Goal: Navigation & Orientation: Find specific page/section

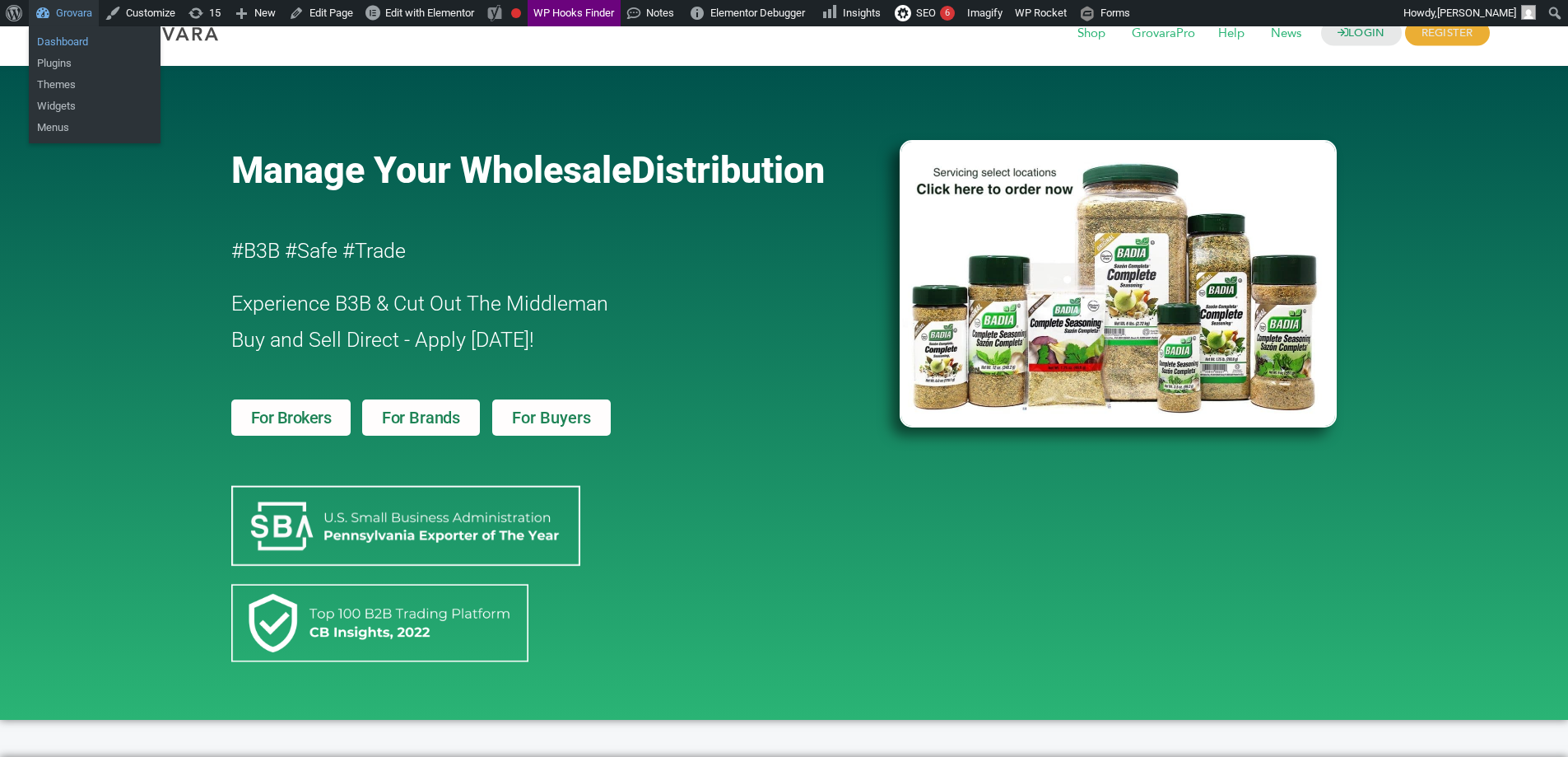
click at [70, 33] on link "Dashboard" at bounding box center [95, 42] width 132 height 21
